Goal: Task Accomplishment & Management: Use online tool/utility

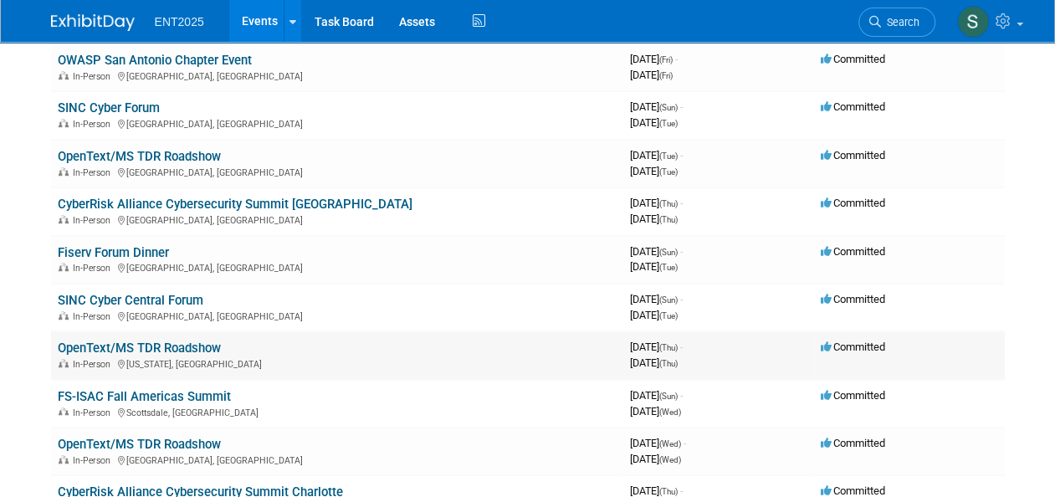
scroll to position [427, 0]
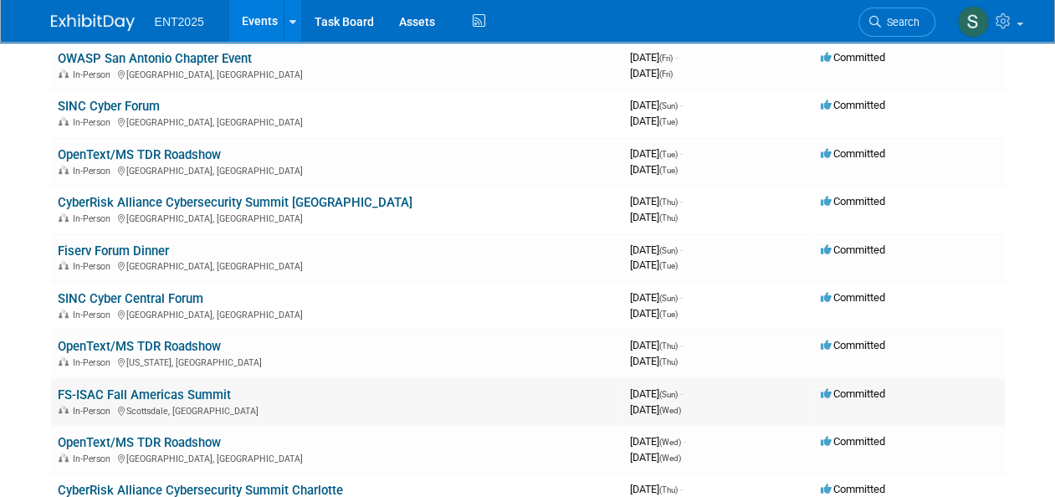
click at [84, 396] on link "FS-ISAC Fall Americas Summit" at bounding box center [144, 394] width 173 height 15
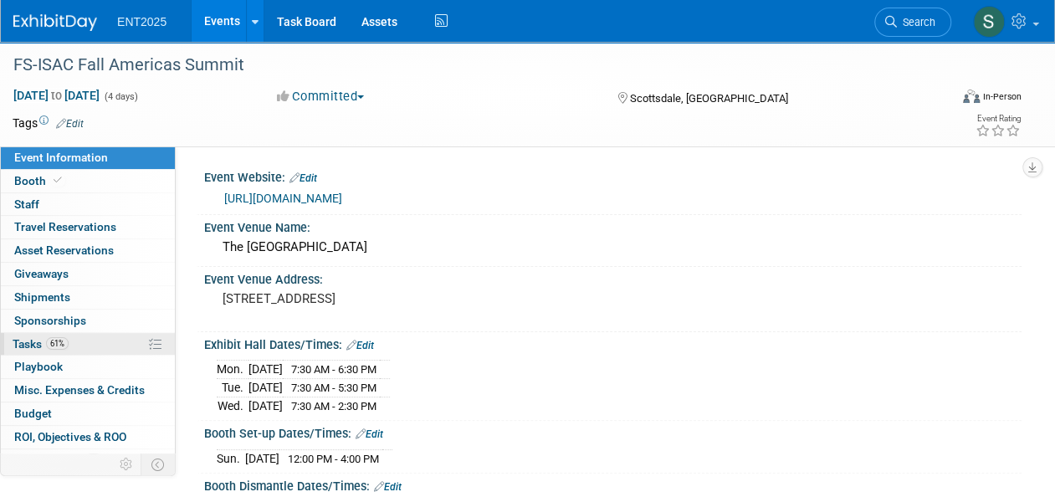
click at [20, 337] on span "Tasks 61%" at bounding box center [41, 343] width 56 height 13
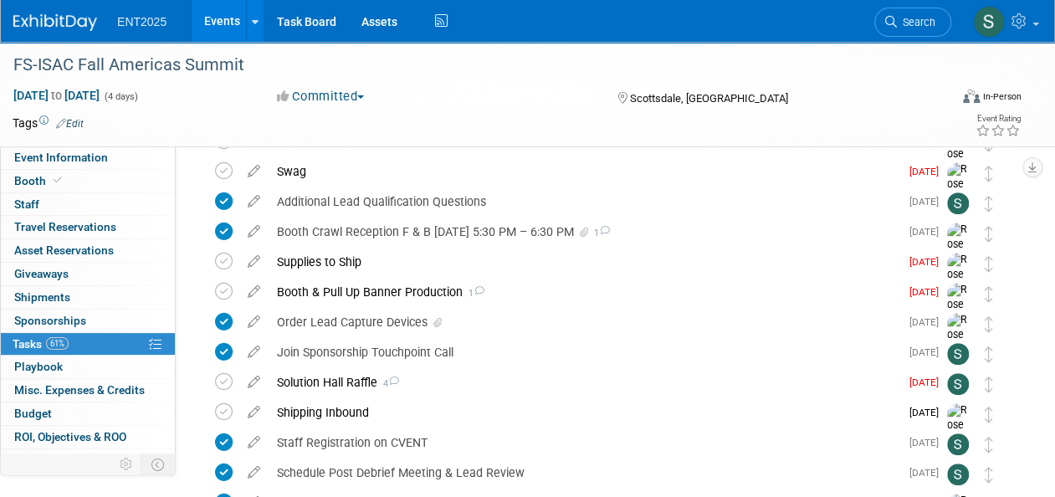
scroll to position [401, 0]
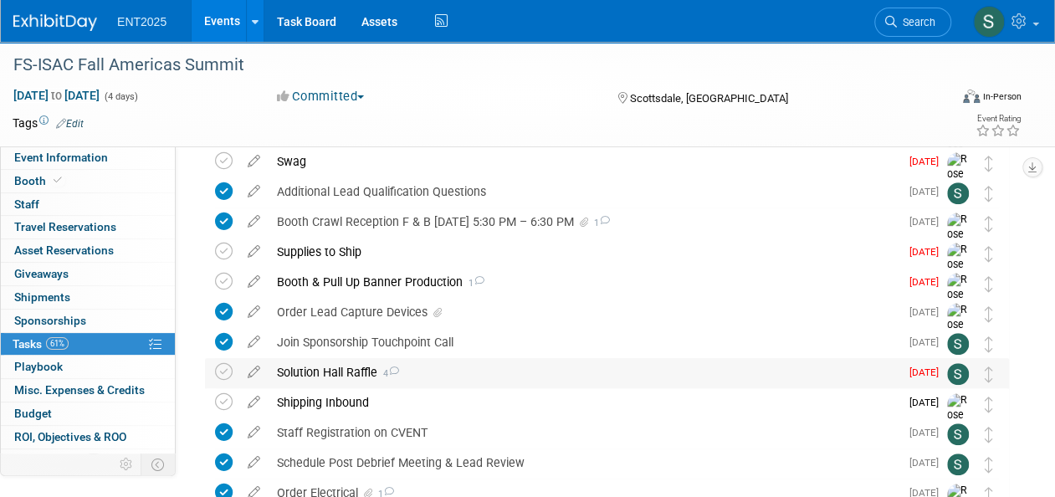
click at [318, 371] on div "Solution Hall Raffle 4" at bounding box center [583, 372] width 631 height 28
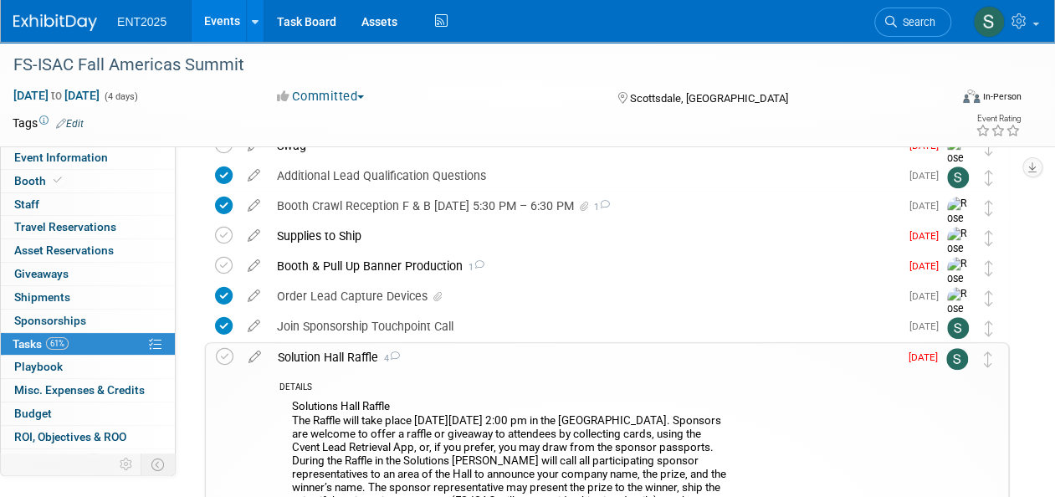
scroll to position [420, 0]
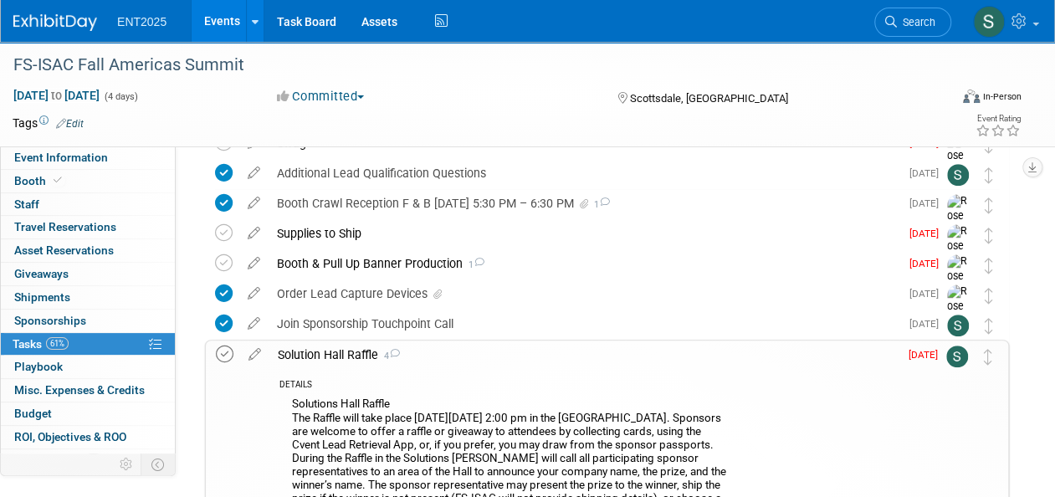
click at [226, 351] on icon at bounding box center [225, 354] width 18 height 18
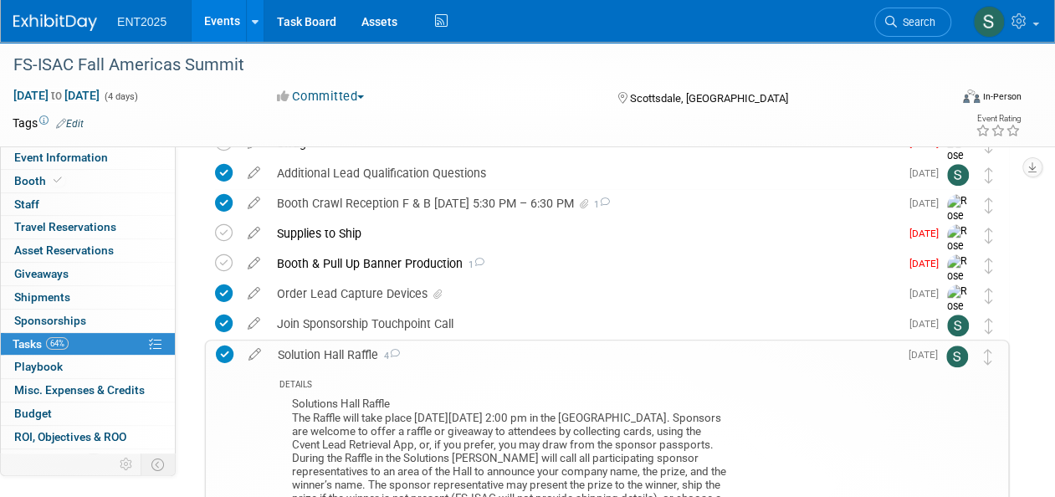
click at [350, 350] on div "Solution Hall Raffle 4" at bounding box center [583, 354] width 629 height 28
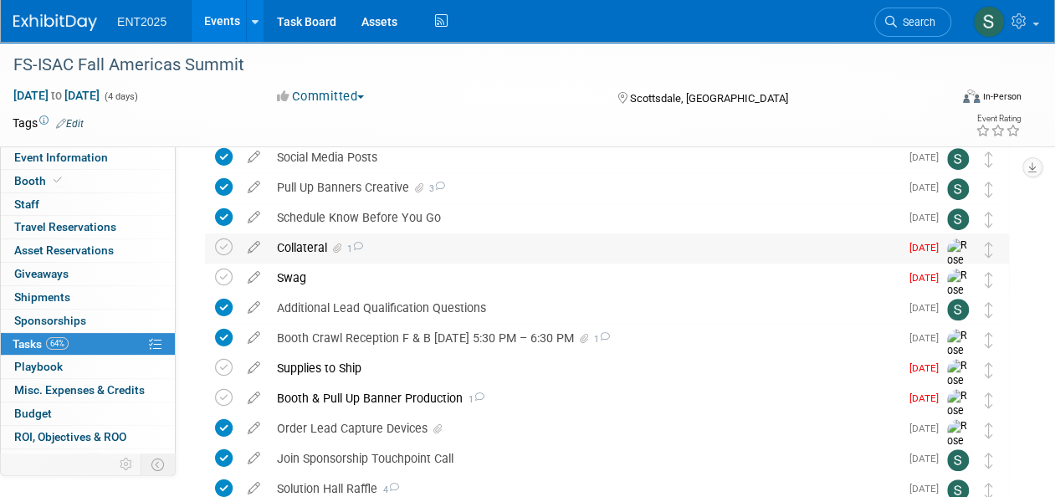
scroll to position [283, 0]
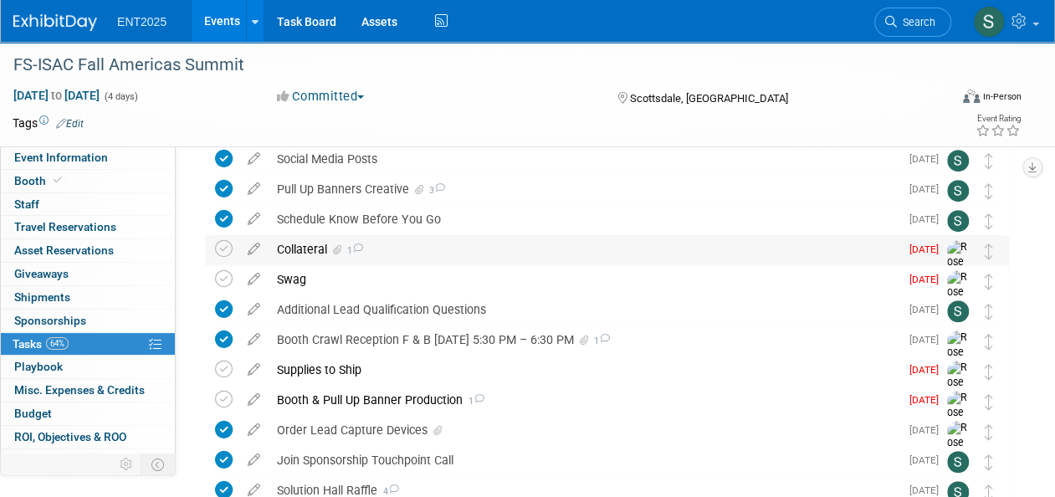
click at [292, 250] on div "Collateral 1" at bounding box center [583, 249] width 631 height 28
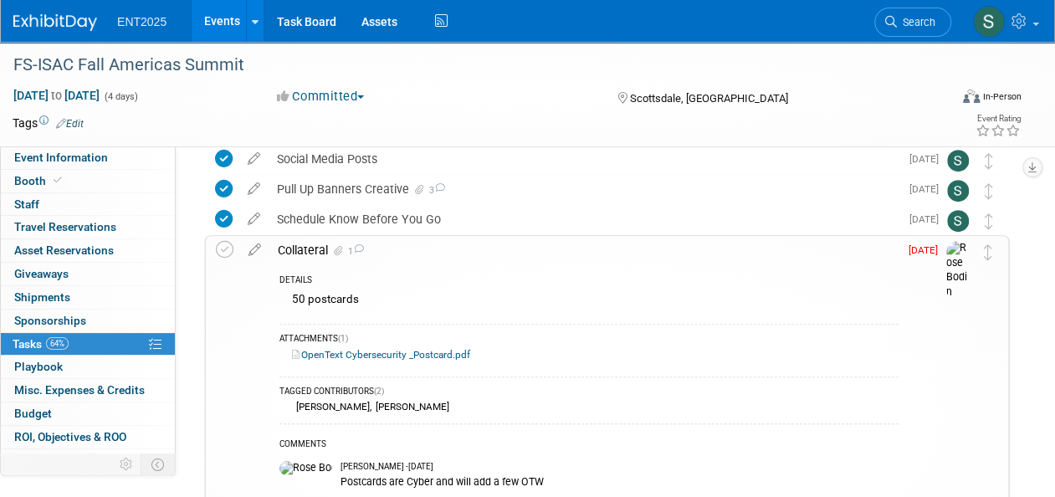
click at [313, 248] on div "Collateral 1" at bounding box center [583, 250] width 629 height 28
